Goal: Check status: Check status

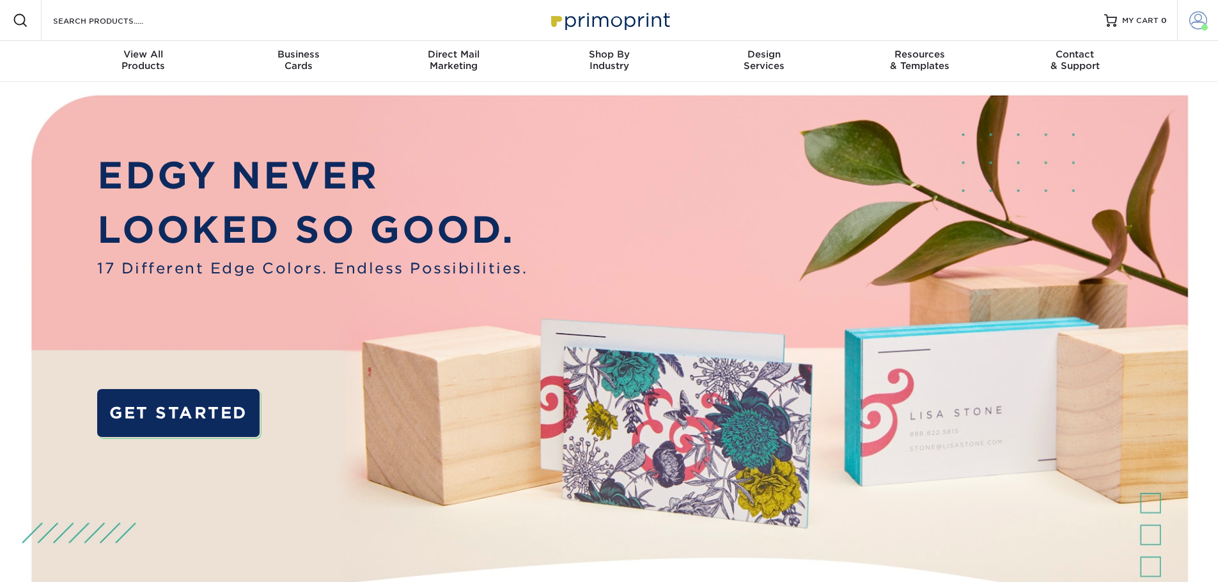
click at [1189, 19] on span at bounding box center [1198, 21] width 18 height 18
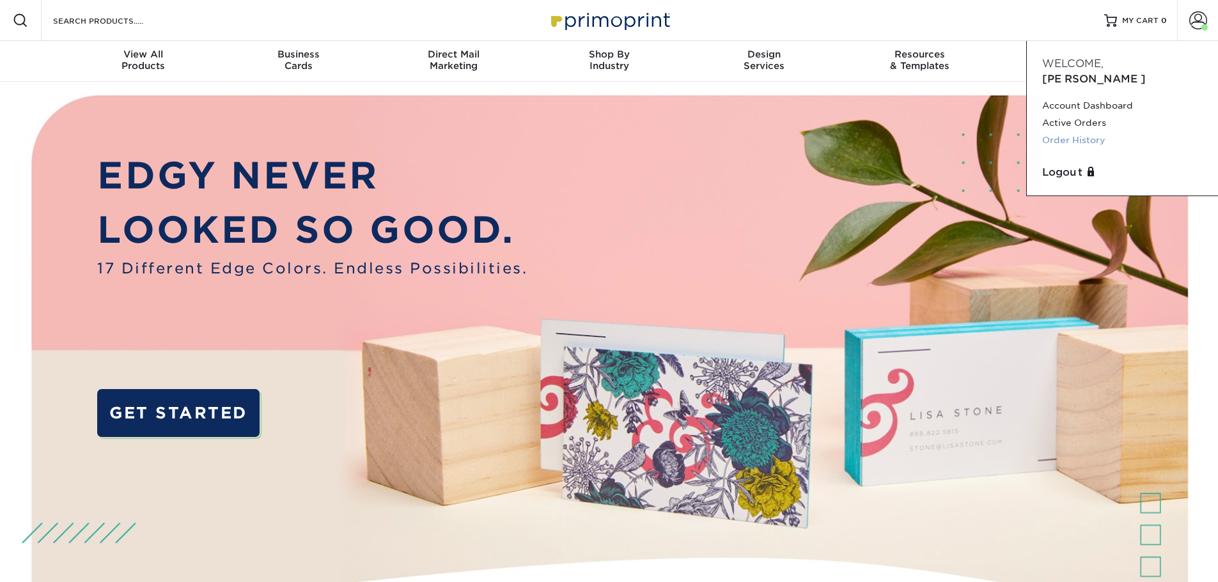
click at [1098, 132] on link "Order History" at bounding box center [1122, 140] width 160 height 17
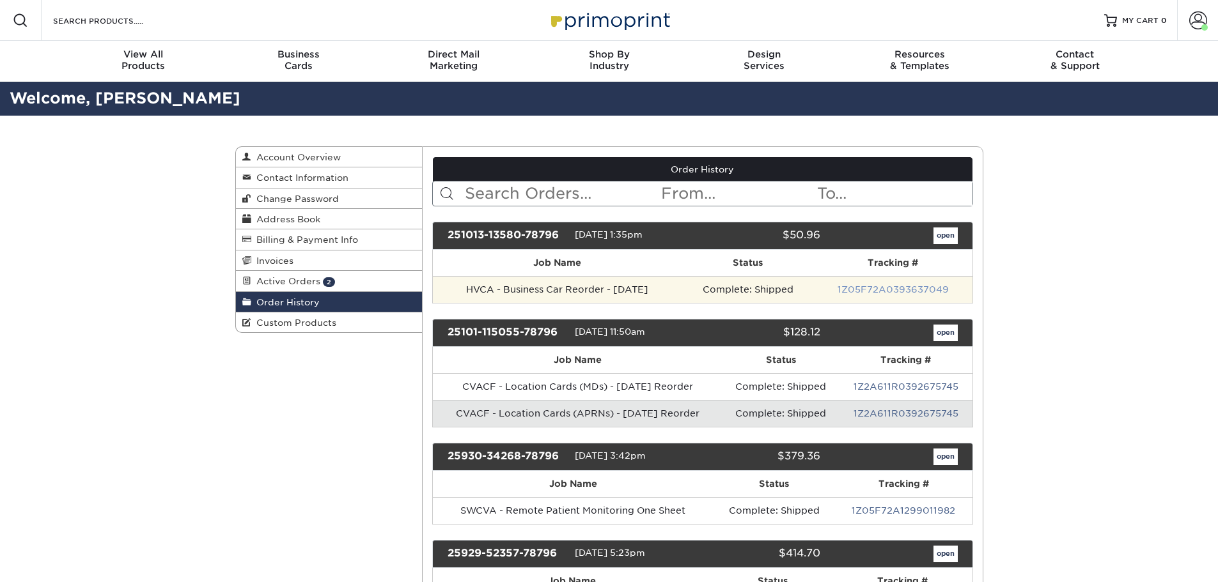
click at [873, 289] on link "1Z05F72A0393637049" at bounding box center [893, 289] width 111 height 10
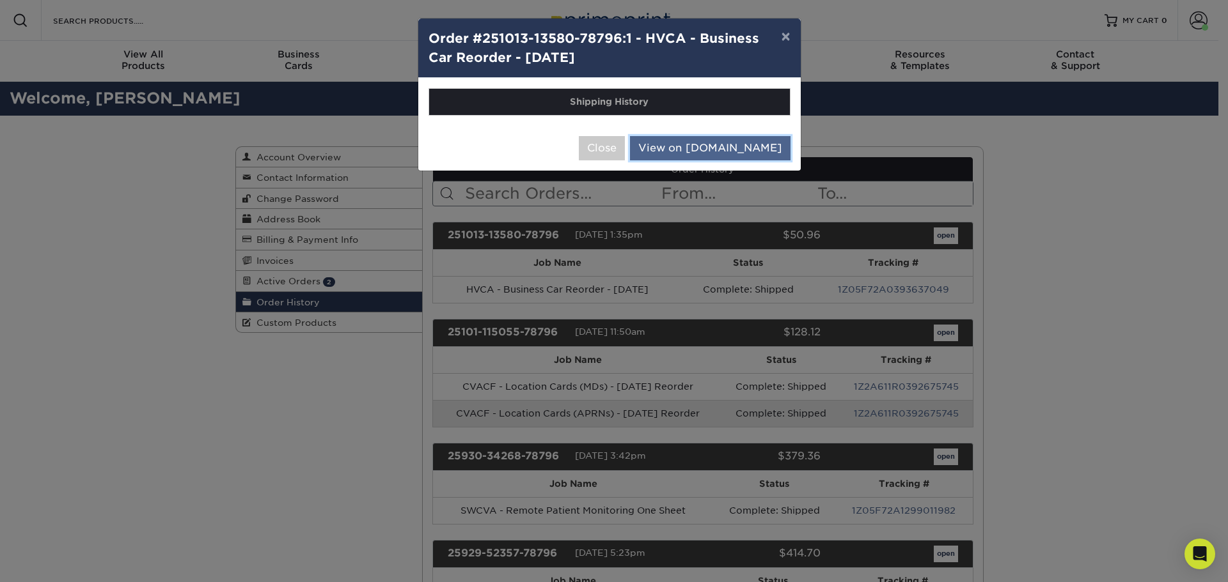
click at [726, 152] on link "View on [DOMAIN_NAME]" at bounding box center [710, 148] width 160 height 24
